Goal: Task Accomplishment & Management: Manage account settings

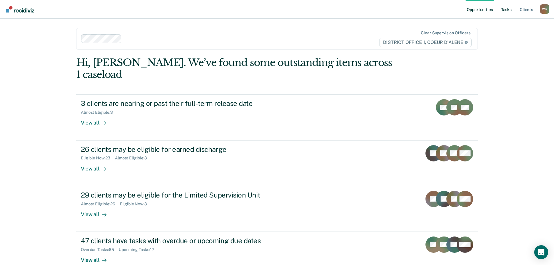
click at [509, 8] on link "Tasks" at bounding box center [506, 9] width 13 height 19
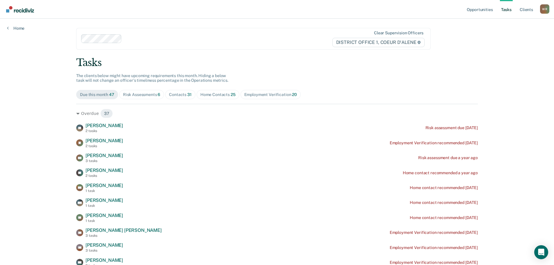
click at [184, 98] on span "Contacts 31" at bounding box center [180, 94] width 30 height 9
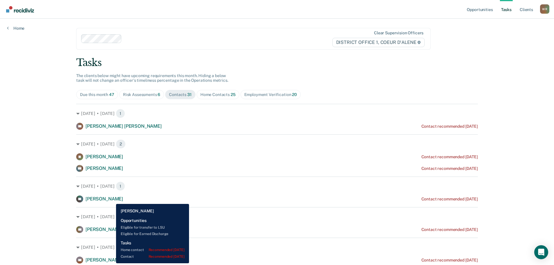
click at [112, 199] on span "[PERSON_NAME]" at bounding box center [104, 199] width 38 height 6
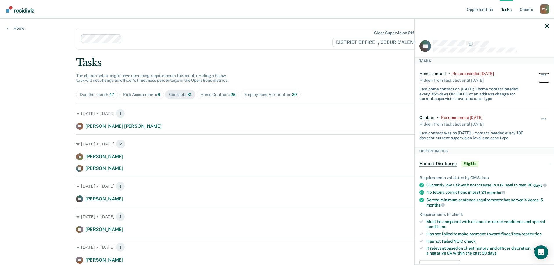
click at [545, 74] on span "button" at bounding box center [545, 74] width 1 height 1
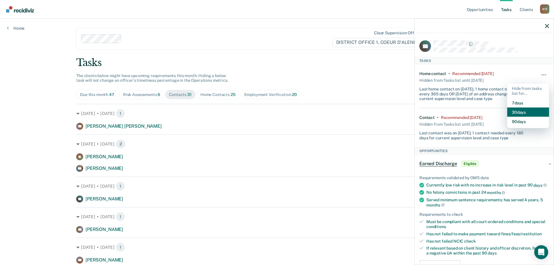
click at [527, 109] on button "30 days" at bounding box center [528, 111] width 42 height 9
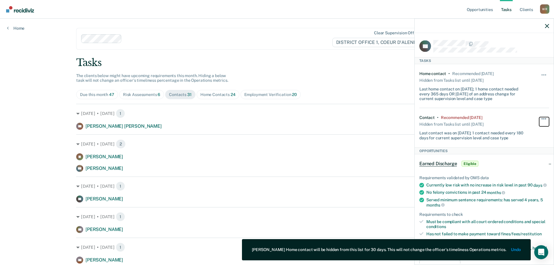
click at [545, 118] on span "button" at bounding box center [545, 118] width 1 height 1
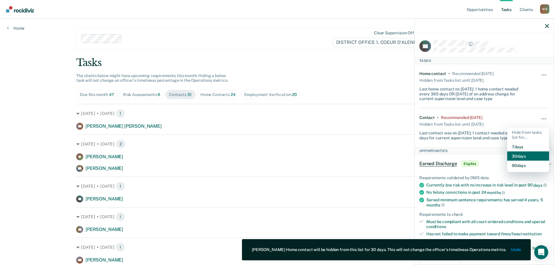
click at [531, 155] on button "30 days" at bounding box center [528, 155] width 42 height 9
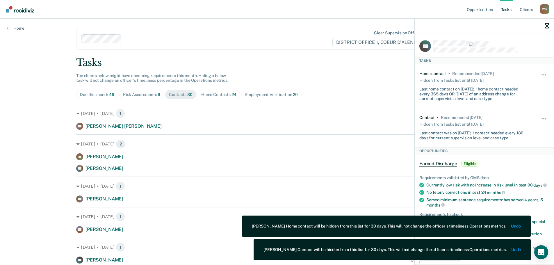
click at [547, 26] on icon "button" at bounding box center [547, 26] width 4 height 4
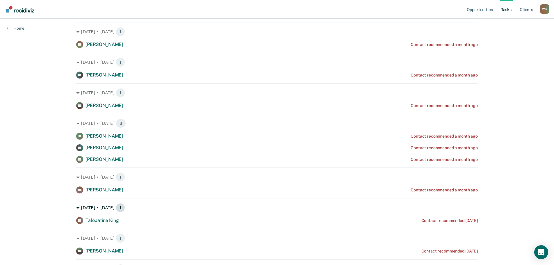
scroll to position [233, 0]
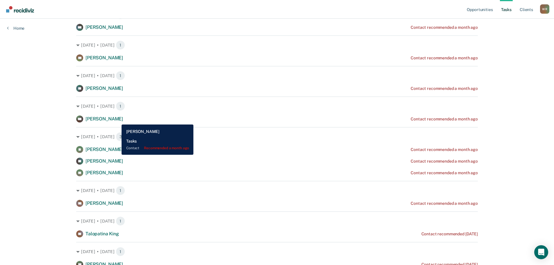
click at [117, 120] on span "[PERSON_NAME]" at bounding box center [104, 119] width 38 height 6
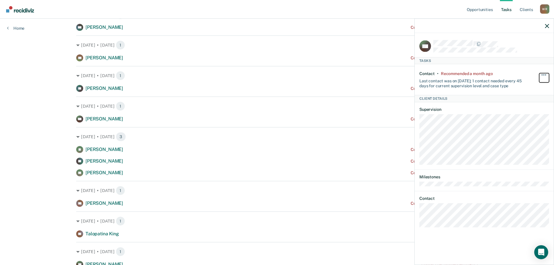
click at [541, 74] on button "button" at bounding box center [544, 77] width 10 height 9
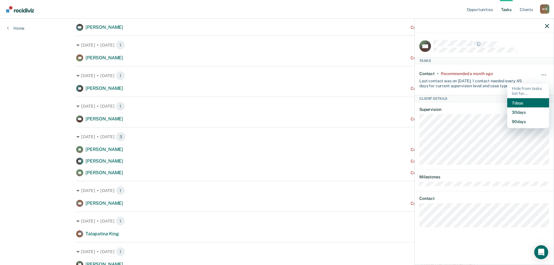
click at [528, 102] on button "7 days" at bounding box center [528, 102] width 42 height 9
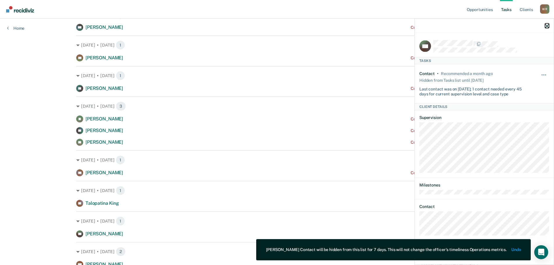
click at [548, 26] on icon "button" at bounding box center [547, 26] width 4 height 4
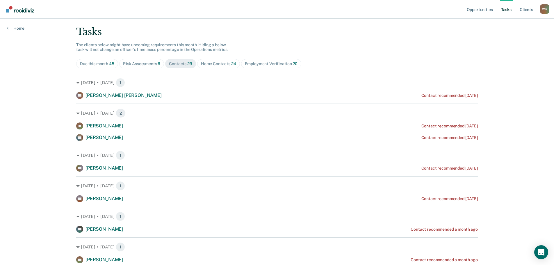
scroll to position [29, 0]
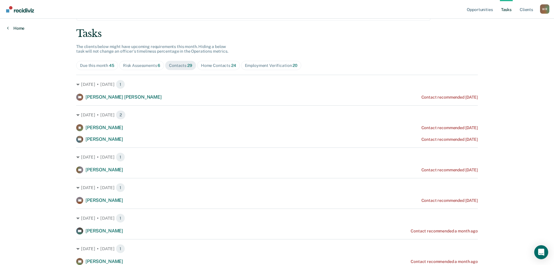
click at [9, 28] on link "Home" at bounding box center [15, 28] width 17 height 5
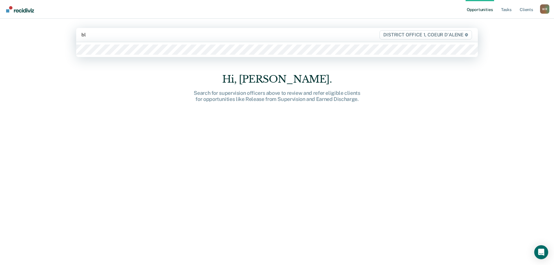
type input "ble"
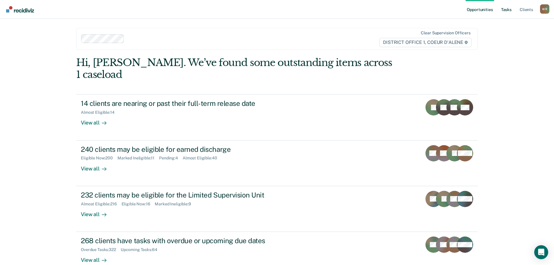
click at [512, 11] on link "Tasks" at bounding box center [506, 9] width 13 height 19
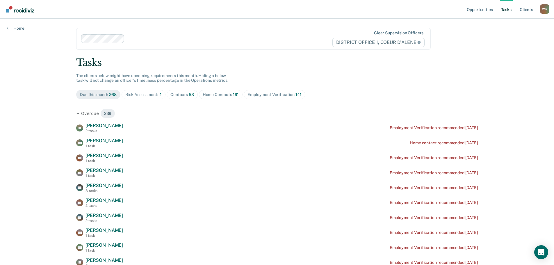
click at [177, 92] on div "Contacts 53" at bounding box center [182, 94] width 24 height 5
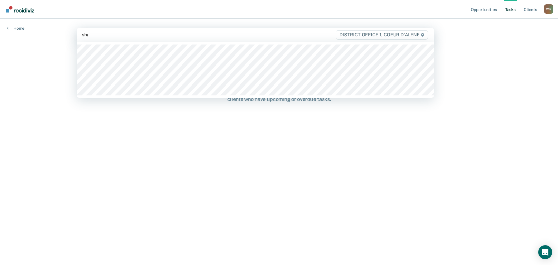
type input "shay"
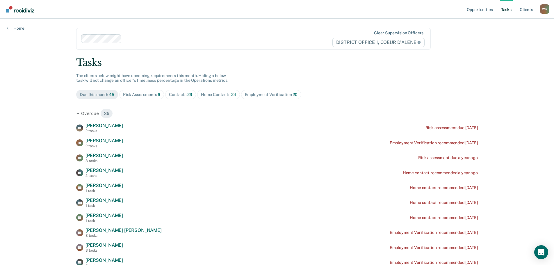
click at [178, 93] on div "Contacts 29" at bounding box center [180, 94] width 23 height 5
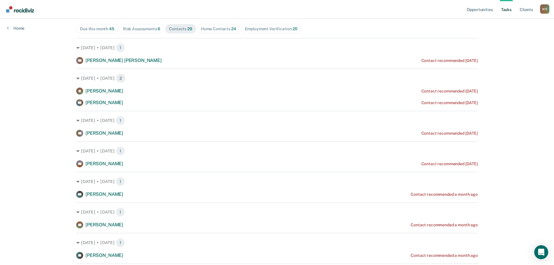
scroll to position [87, 0]
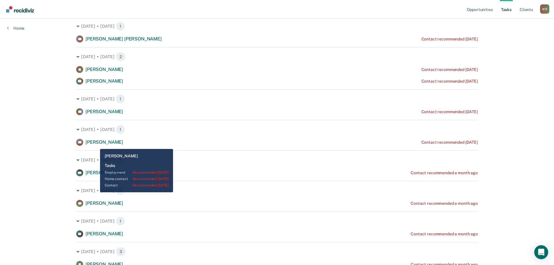
click at [96, 145] on span "[PERSON_NAME]" at bounding box center [104, 142] width 38 height 6
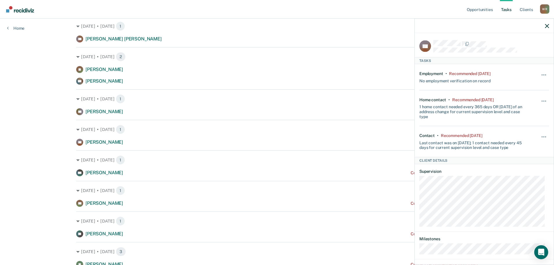
click at [540, 134] on div "Hide from tasks list for... 7 days 30 days 90 days" at bounding box center [544, 141] width 10 height 17
click at [539, 135] on button "button" at bounding box center [544, 139] width 10 height 9
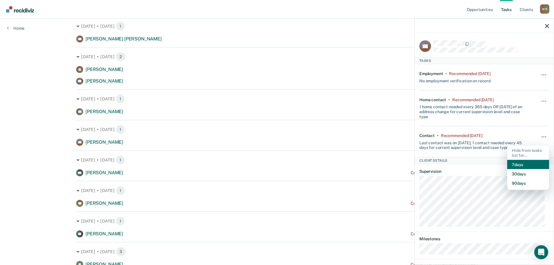
click at [523, 166] on button "7 days" at bounding box center [528, 164] width 42 height 9
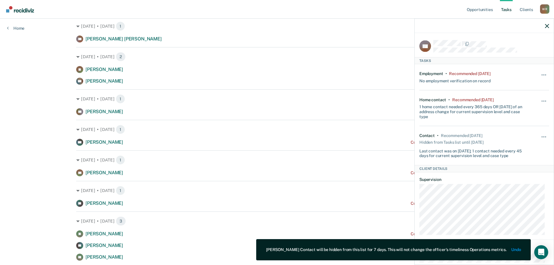
click at [539, 71] on div "Hide from tasks list for... 7 days 30 days 90 days" at bounding box center [544, 77] width 10 height 12
click at [539, 75] on button "button" at bounding box center [544, 77] width 10 height 9
click at [524, 104] on button "7 days" at bounding box center [528, 102] width 42 height 9
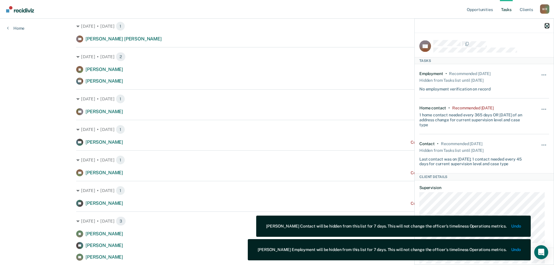
click at [546, 27] on icon "button" at bounding box center [547, 26] width 4 height 4
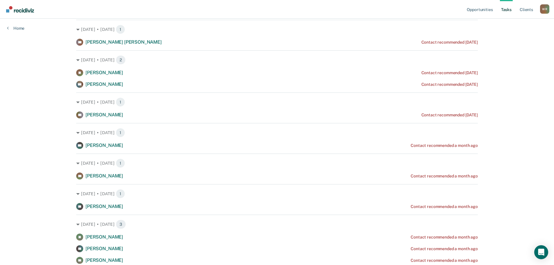
scroll to position [145, 0]
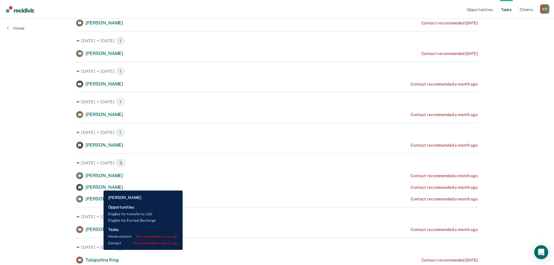
click at [99, 186] on span "[PERSON_NAME]" at bounding box center [104, 187] width 38 height 6
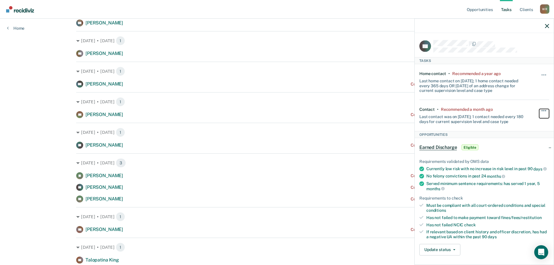
click at [539, 110] on button "button" at bounding box center [544, 113] width 10 height 9
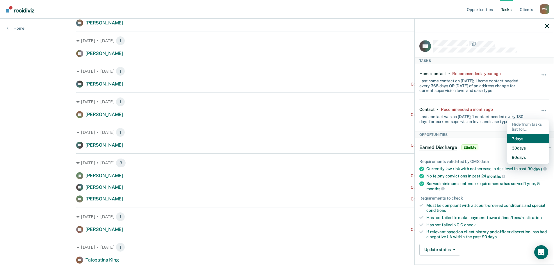
click at [523, 136] on button "7 days" at bounding box center [528, 138] width 42 height 9
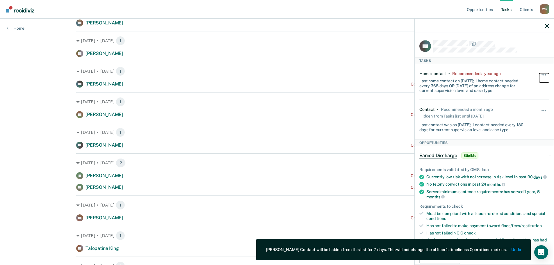
click at [539, 75] on button "button" at bounding box center [544, 77] width 10 height 9
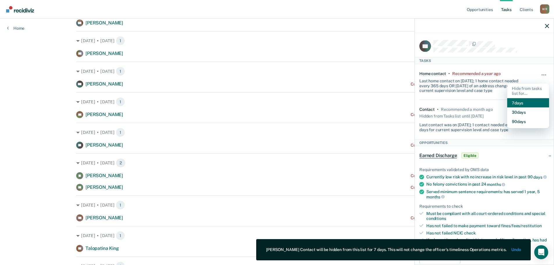
click at [527, 104] on button "7 days" at bounding box center [528, 102] width 42 height 9
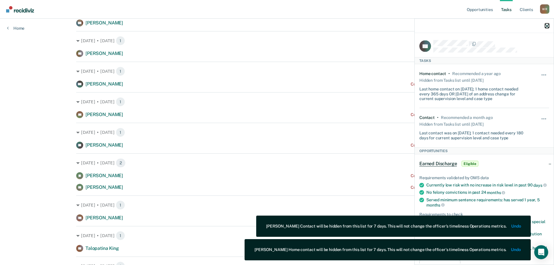
click at [549, 24] on icon "button" at bounding box center [547, 26] width 4 height 4
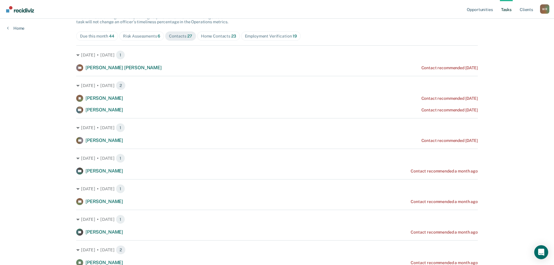
scroll to position [58, 0]
